Goal: Information Seeking & Learning: Learn about a topic

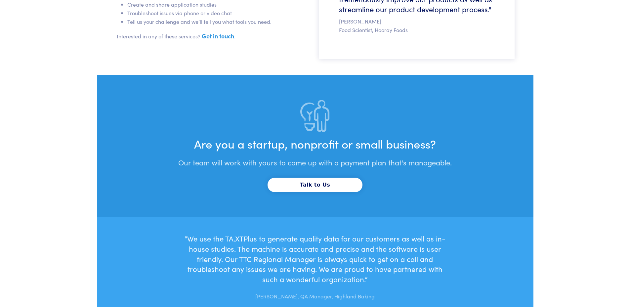
scroll to position [1771, 0]
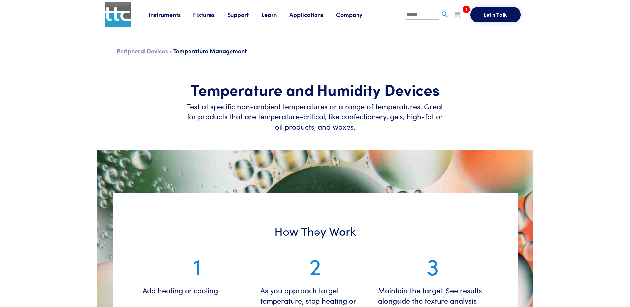
scroll to position [779, 0]
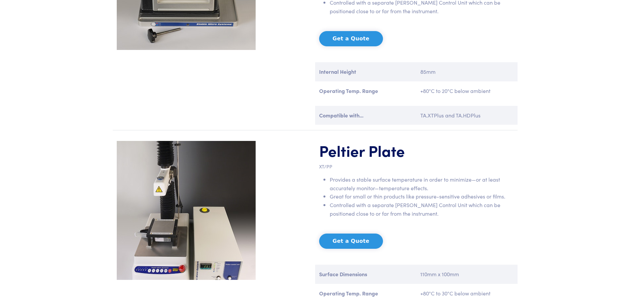
scroll to position [785, 0]
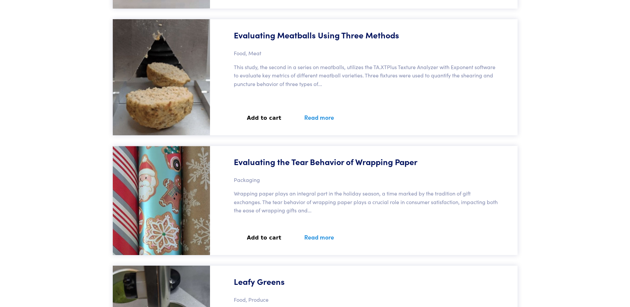
scroll to position [1421, 0]
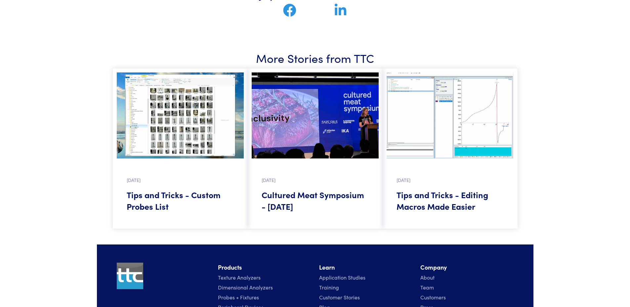
scroll to position [545, 0]
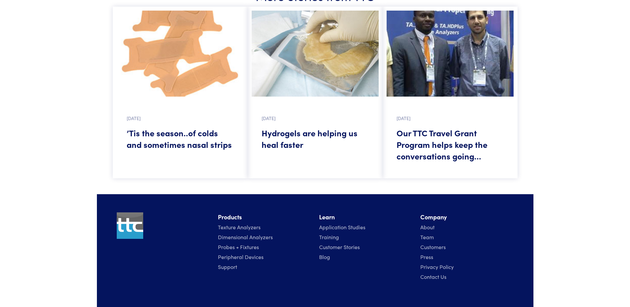
scroll to position [985, 0]
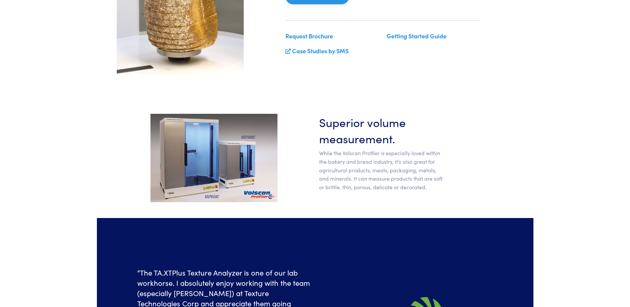
scroll to position [249, 0]
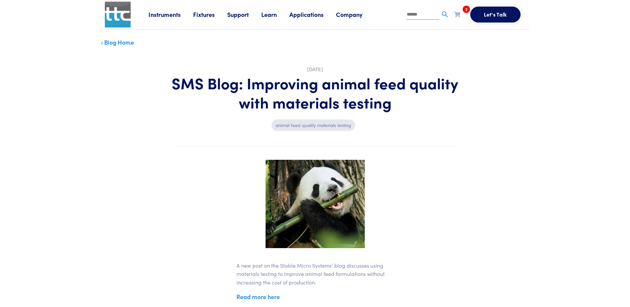
scroll to position [4, 0]
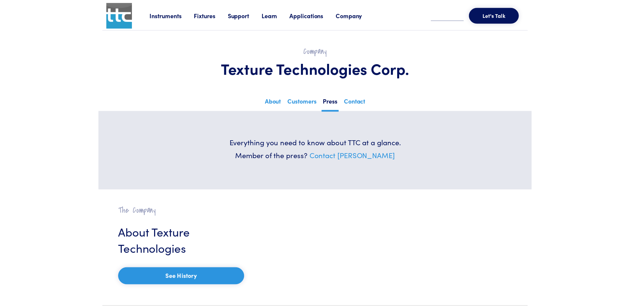
scroll to position [21, 0]
